Goal: Find specific page/section: Find specific page/section

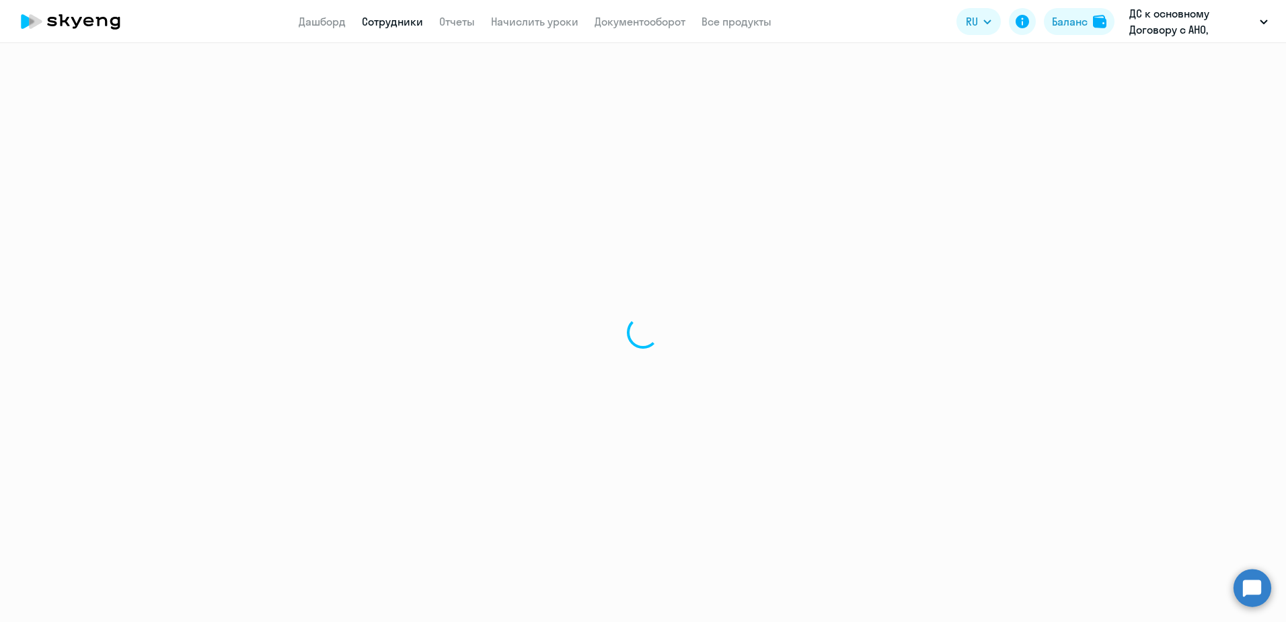
select select "30"
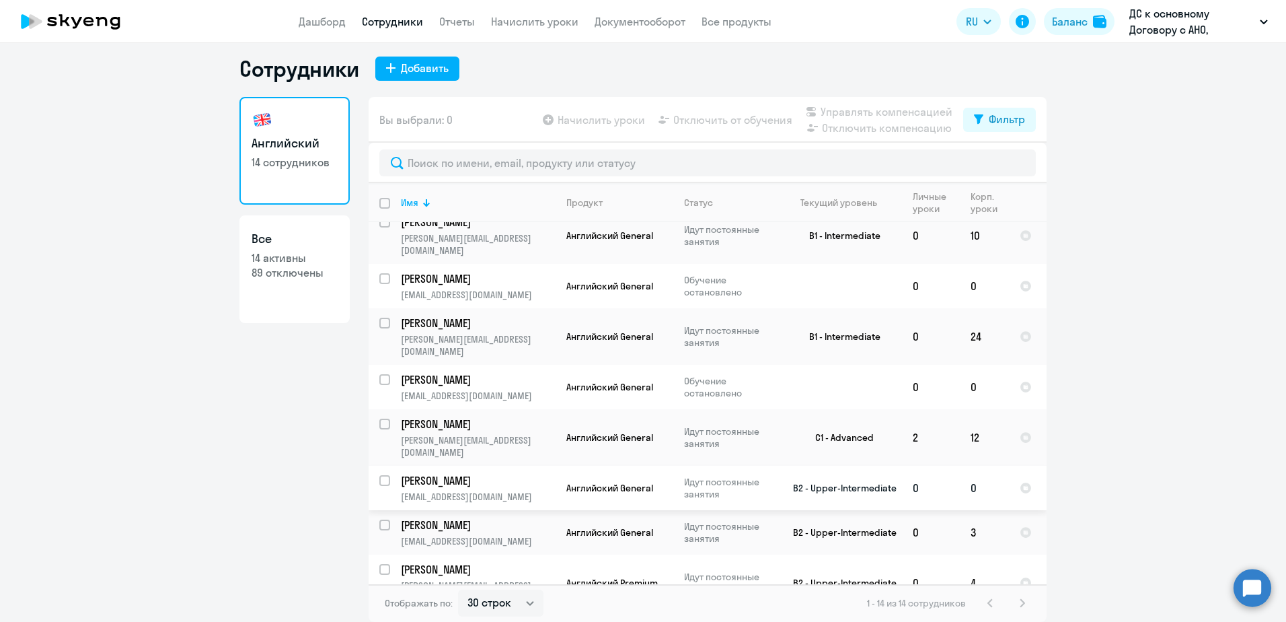
scroll to position [260, 0]
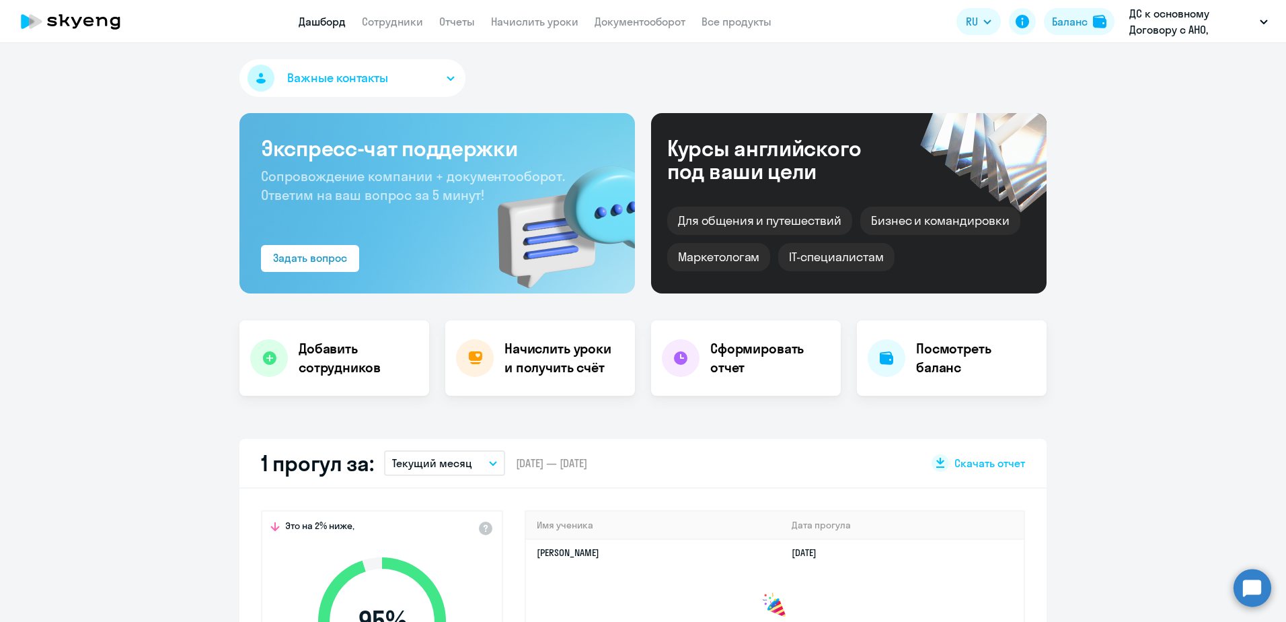
select select "30"
click at [394, 26] on link "Сотрудники" at bounding box center [392, 21] width 61 height 13
select select "30"
